Goal: Task Accomplishment & Management: Manage account settings

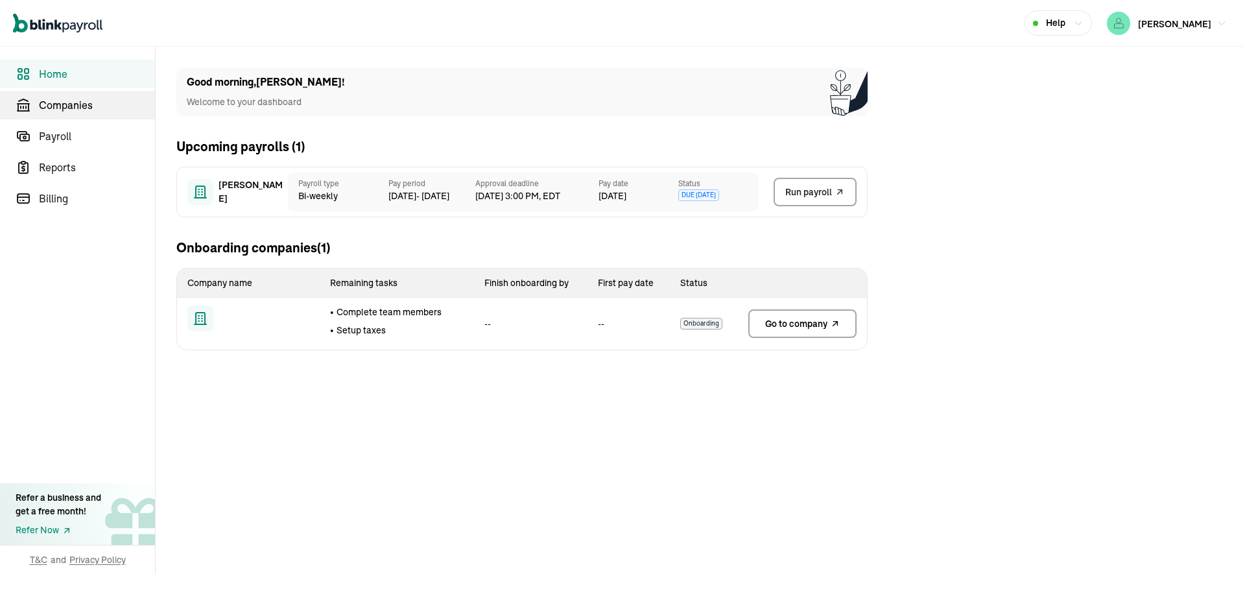
click at [65, 110] on span "Companies" at bounding box center [97, 105] width 116 height 16
click at [56, 145] on link "Payroll" at bounding box center [77, 136] width 155 height 29
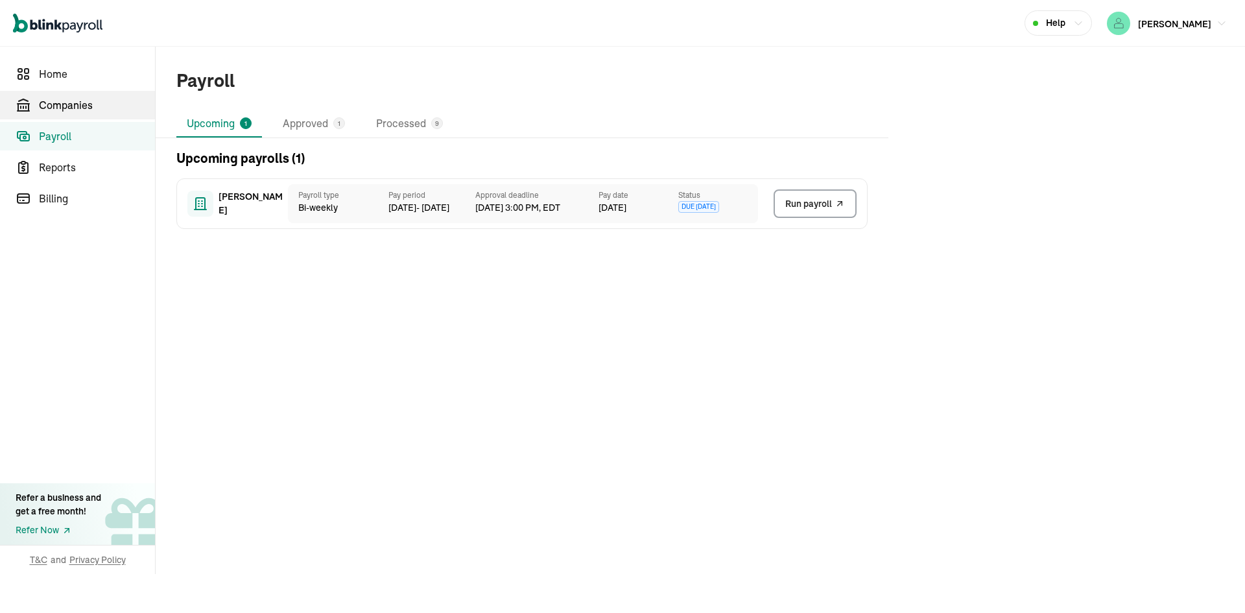
click at [80, 94] on link "Companies" at bounding box center [77, 105] width 155 height 29
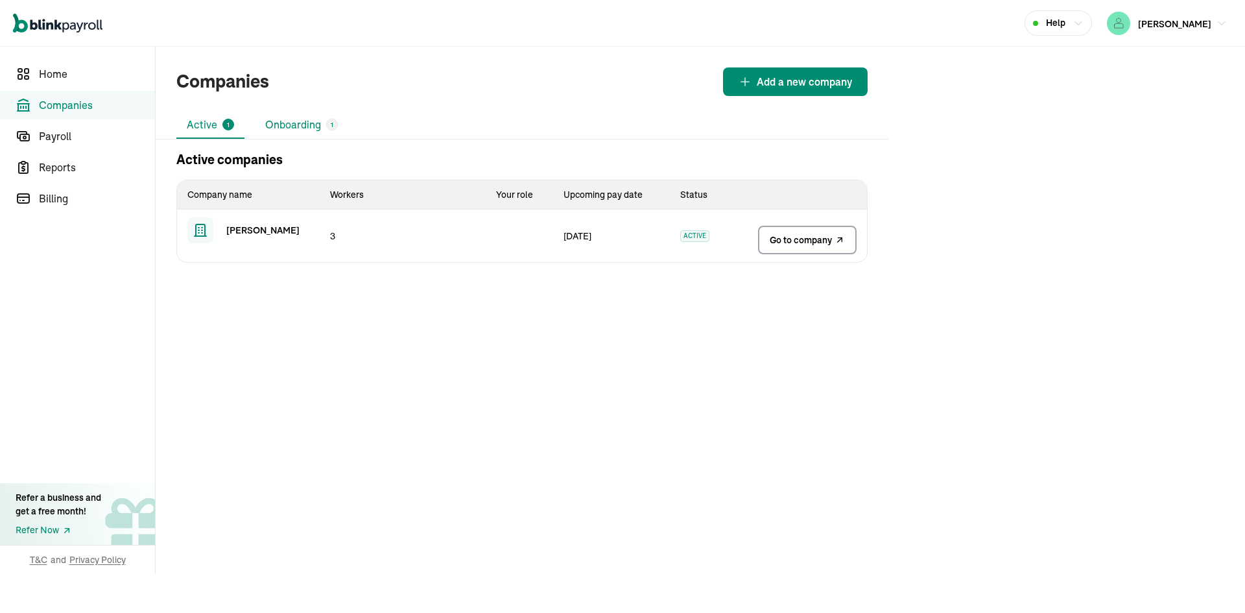
click at [302, 126] on li "Onboarding 1" at bounding box center [301, 125] width 93 height 27
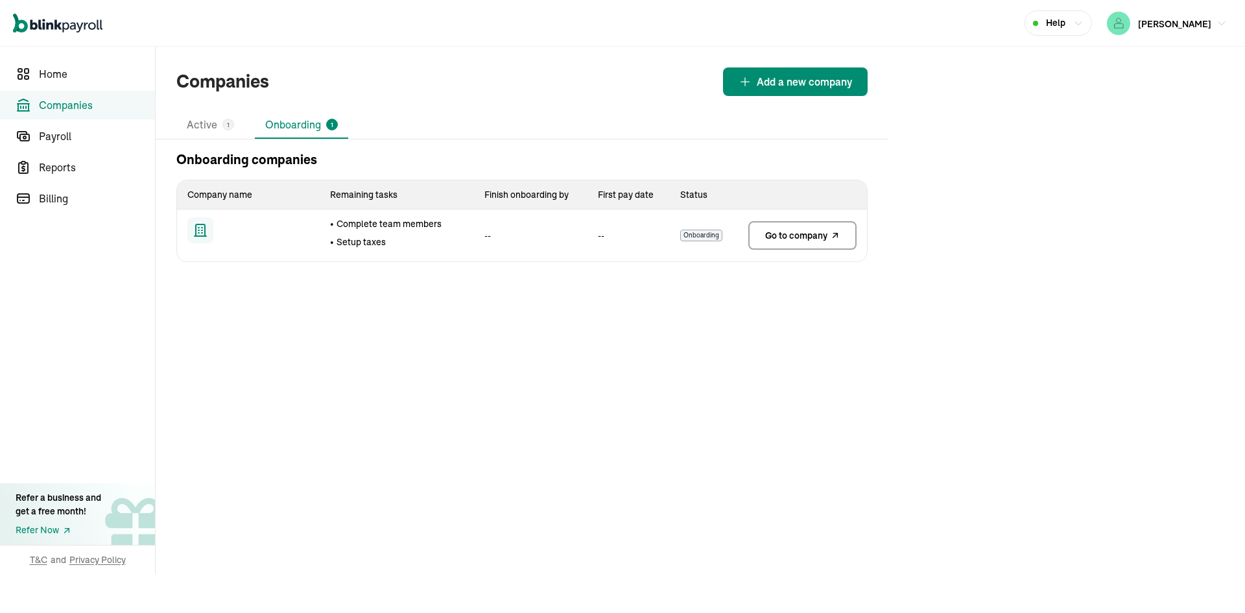
click at [796, 235] on span "Go to company" at bounding box center [796, 235] width 62 height 13
click at [73, 128] on span "Payroll" at bounding box center [97, 136] width 116 height 16
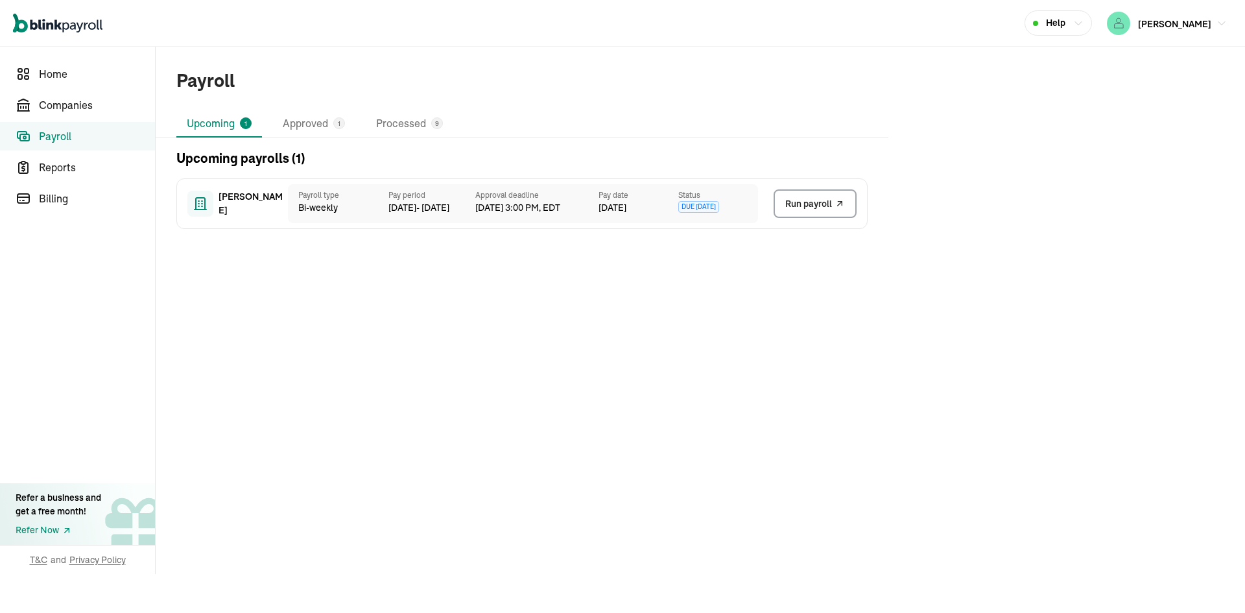
drag, startPoint x: 809, startPoint y: 235, endPoint x: 766, endPoint y: 311, distance: 86.6
click at [769, 310] on main "Payroll Upcoming 1 Approved 1 Processed 9 Upcoming payrolls ( 1 ) [PERSON_NAME]…" at bounding box center [701, 330] width 1090 height 566
